Goal: Check status: Check status

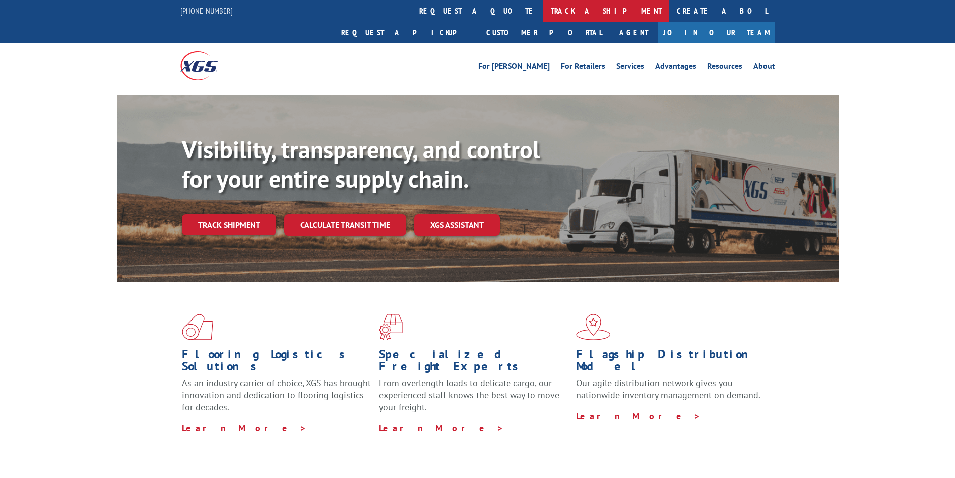
click at [544, 12] on link "track a shipment" at bounding box center [607, 11] width 126 height 22
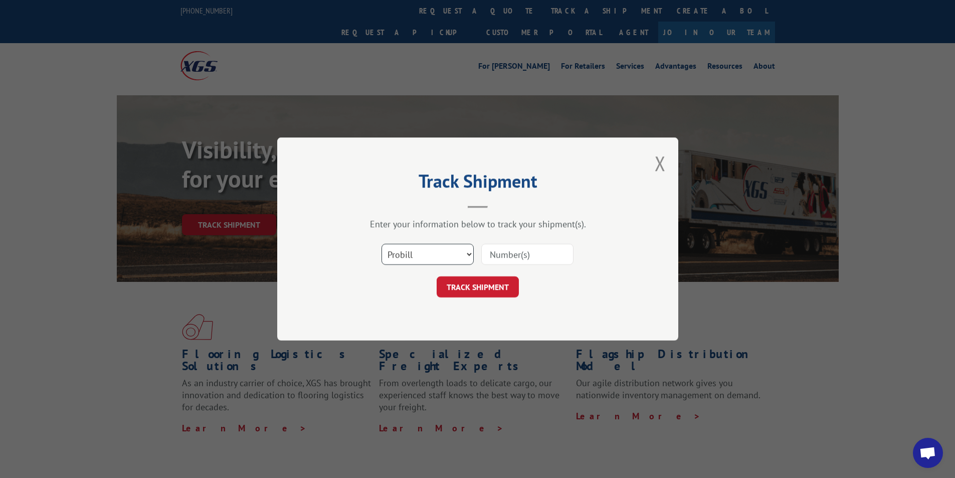
click at [469, 254] on select "Select category... Probill BOL PO" at bounding box center [428, 254] width 92 height 21
select select "bol"
click at [382, 244] on select "Select category... Probill BOL PO" at bounding box center [428, 254] width 92 height 21
click at [335, 441] on div "Track Shipment Enter your information below to track your shipment(s). Select c…" at bounding box center [477, 239] width 955 height 478
click at [514, 248] on input at bounding box center [527, 254] width 92 height 21
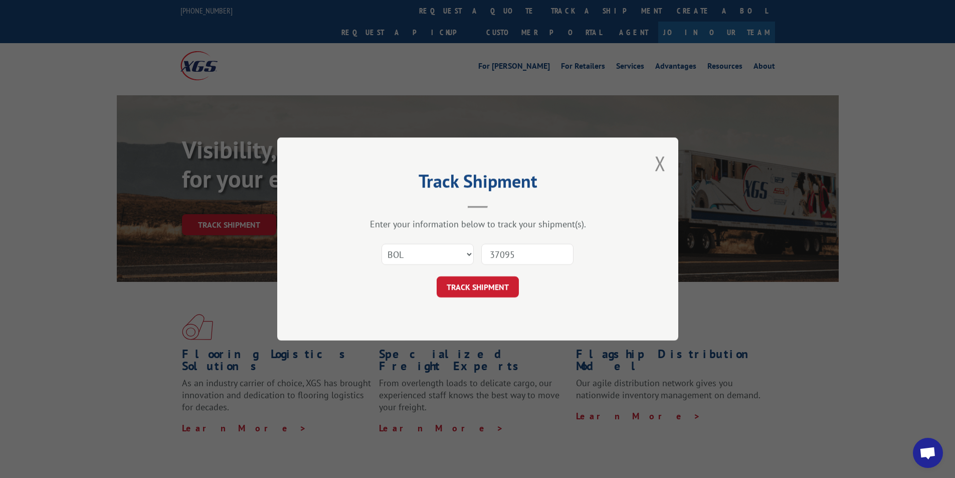
type input "370955"
click button "TRACK SHIPMENT" at bounding box center [478, 286] width 82 height 21
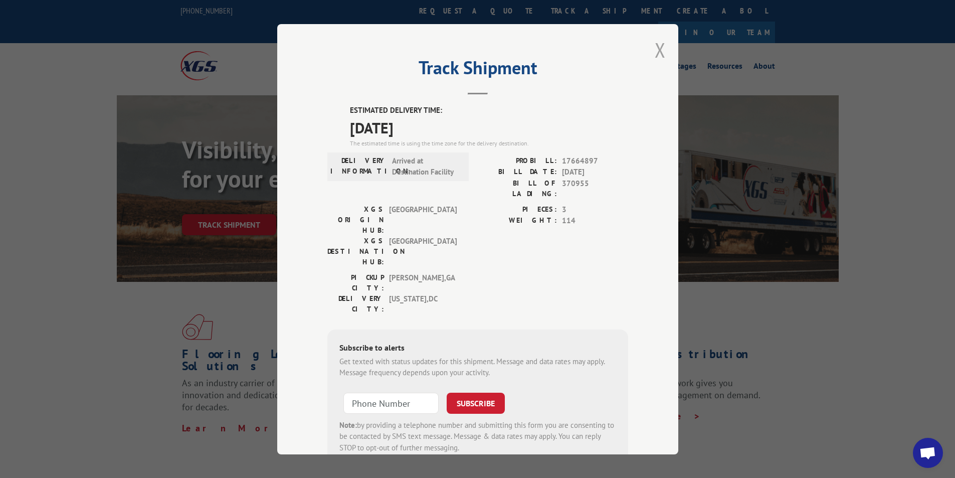
click at [658, 49] on button "Close modal" at bounding box center [660, 50] width 11 height 27
